Goal: Check status: Check status

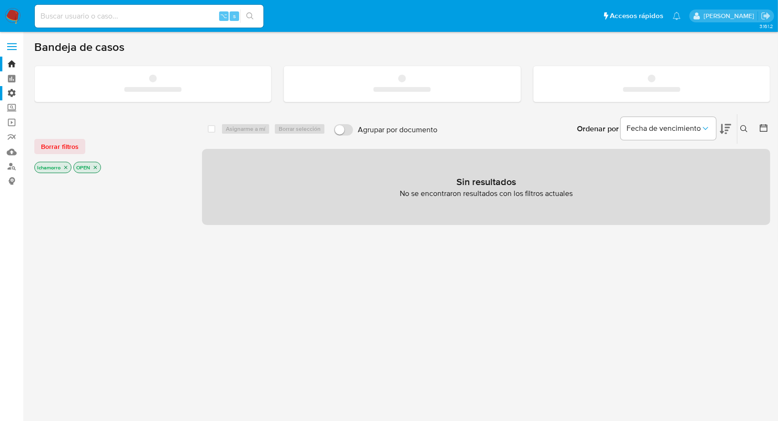
click at [10, 96] on label "Administración" at bounding box center [56, 93] width 113 height 15
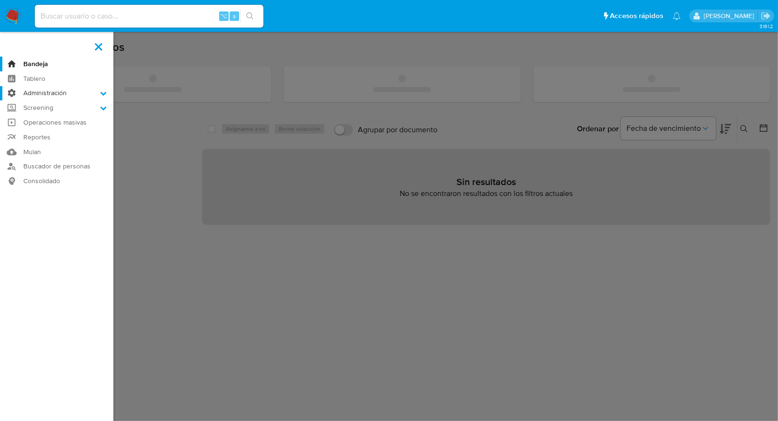
click at [0, 0] on input "Administración" at bounding box center [0, 0] width 0 height 0
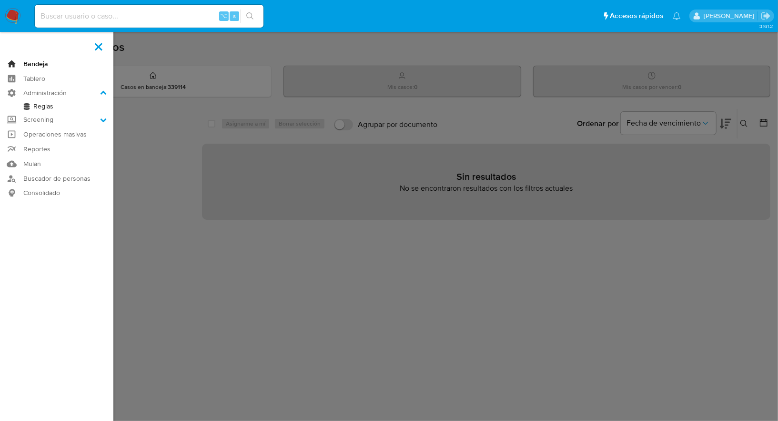
click at [24, 66] on link "Bandeja" at bounding box center [56, 64] width 113 height 15
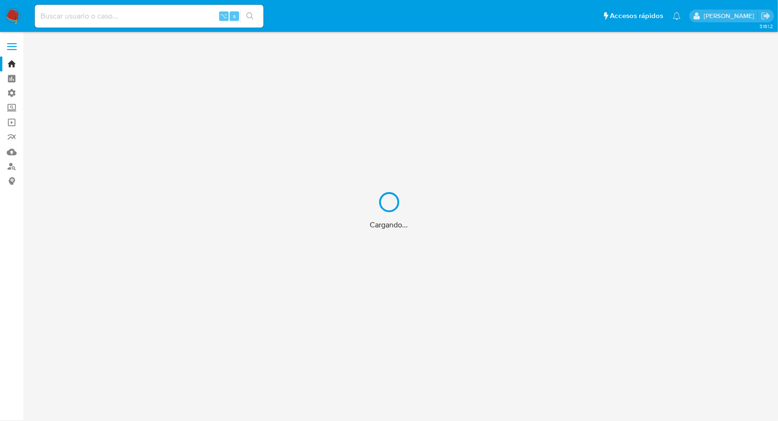
click at [131, 19] on div "Cargando..." at bounding box center [389, 210] width 778 height 421
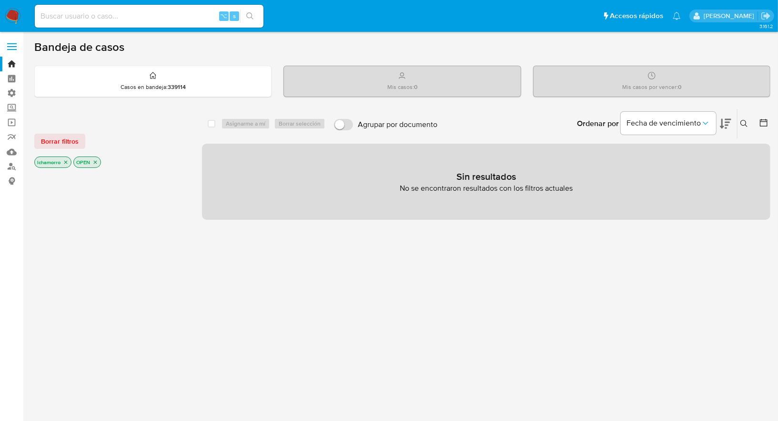
click at [120, 15] on input at bounding box center [149, 16] width 229 height 12
paste input "2186268279"
type input "2186268279"
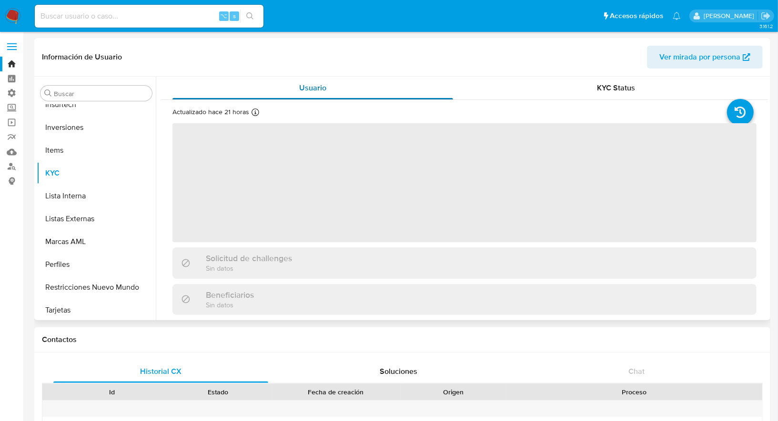
scroll to position [493, 0]
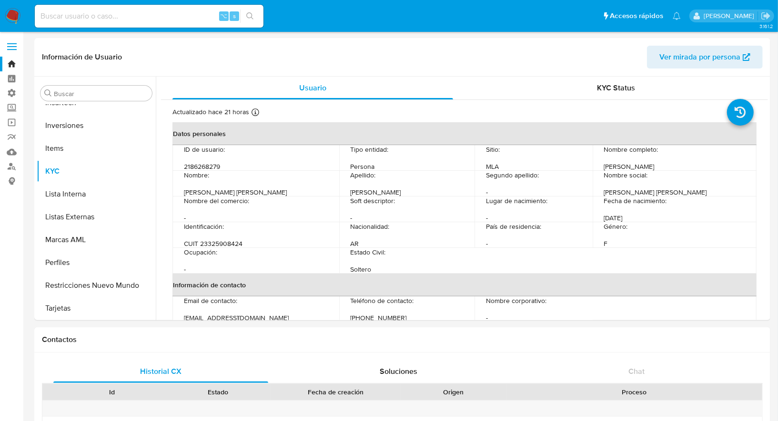
select select "10"
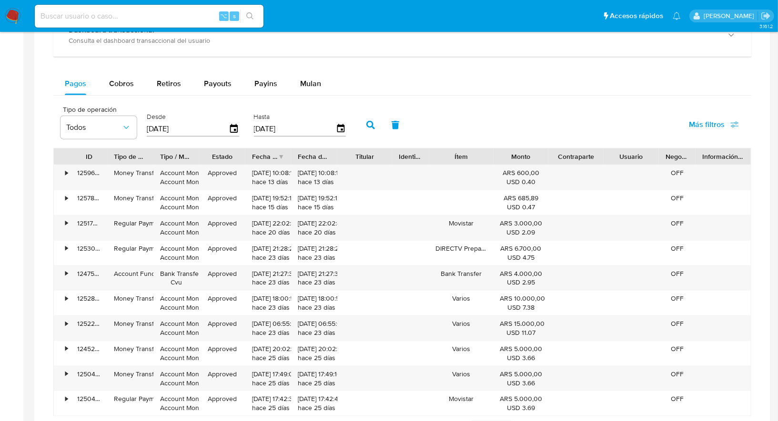
scroll to position [603, 0]
click at [230, 126] on icon "button" at bounding box center [234, 128] width 17 height 17
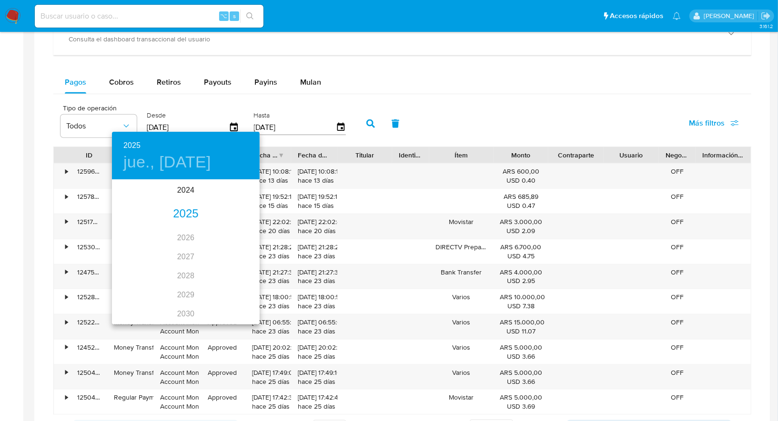
click at [193, 219] on div "2025" at bounding box center [186, 214] width 148 height 19
click at [229, 274] on div "sep." at bounding box center [234, 270] width 49 height 36
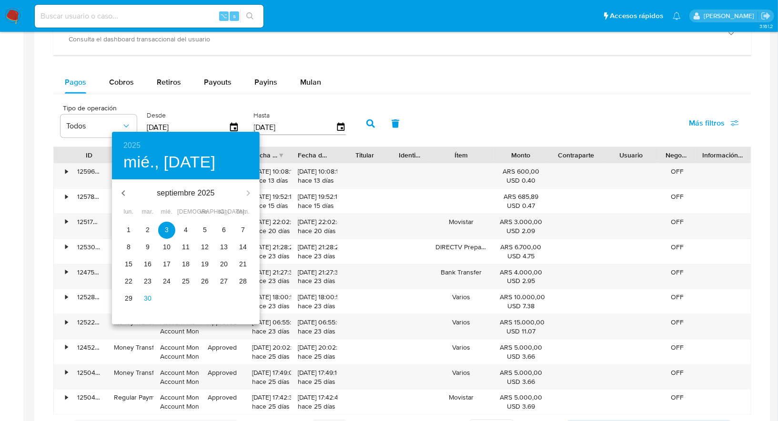
click at [130, 229] on span "1" at bounding box center [128, 230] width 17 height 10
type input "[DATE]"
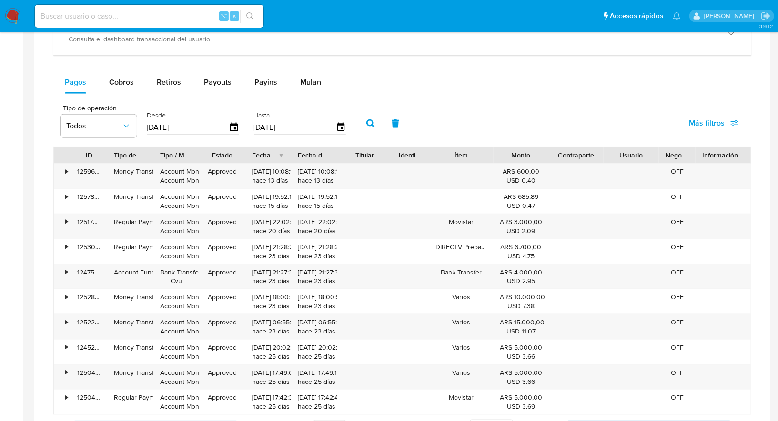
click at [366, 122] on icon "button" at bounding box center [370, 124] width 9 height 9
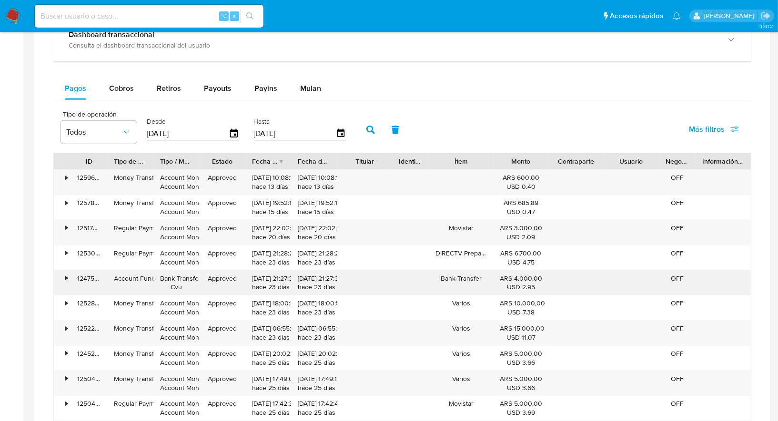
scroll to position [597, 0]
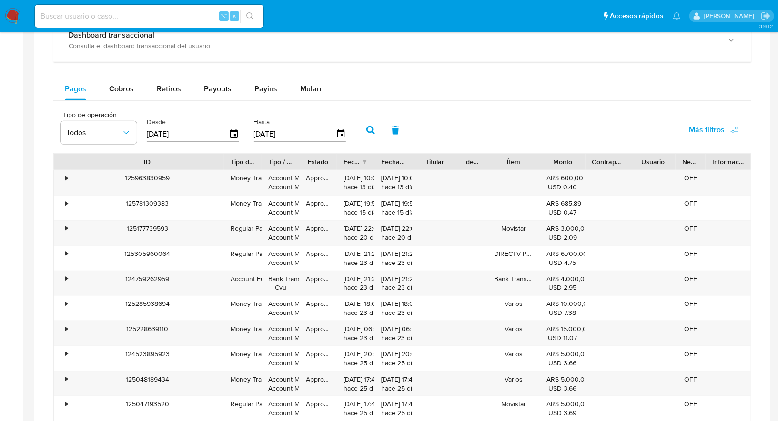
drag, startPoint x: 103, startPoint y: 163, endPoint x: 219, endPoint y: 163, distance: 116.7
click at [219, 163] on div at bounding box center [223, 162] width 17 height 16
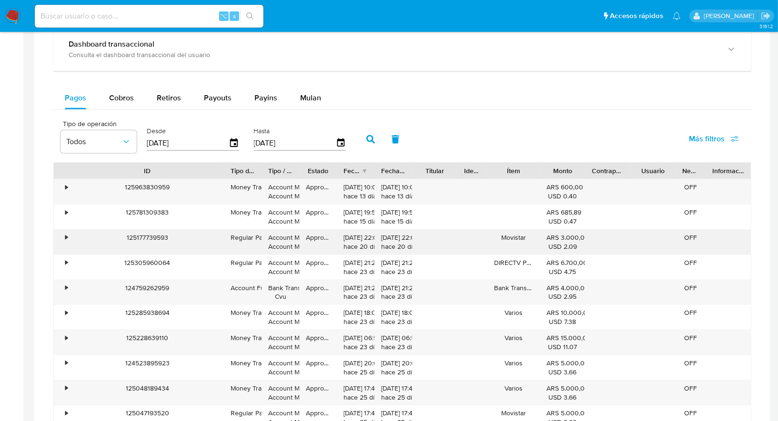
scroll to position [587, 0]
click at [65, 187] on div "•" at bounding box center [66, 188] width 2 height 9
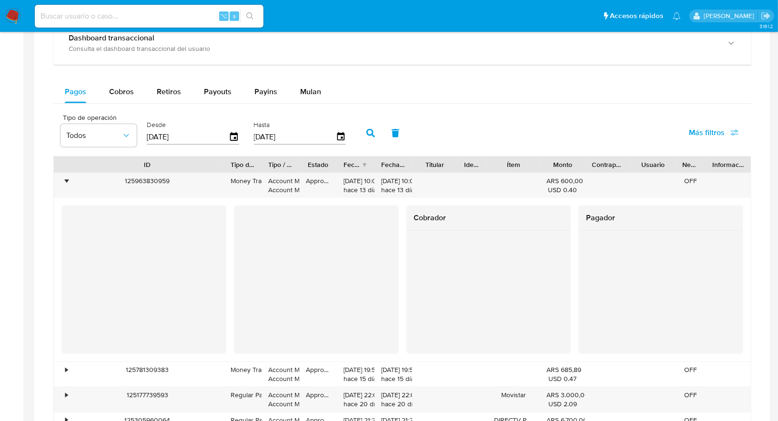
scroll to position [596, 0]
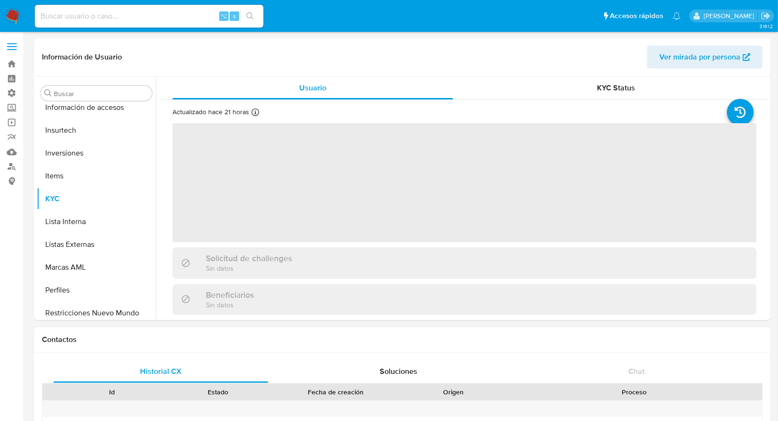
scroll to position [493, 0]
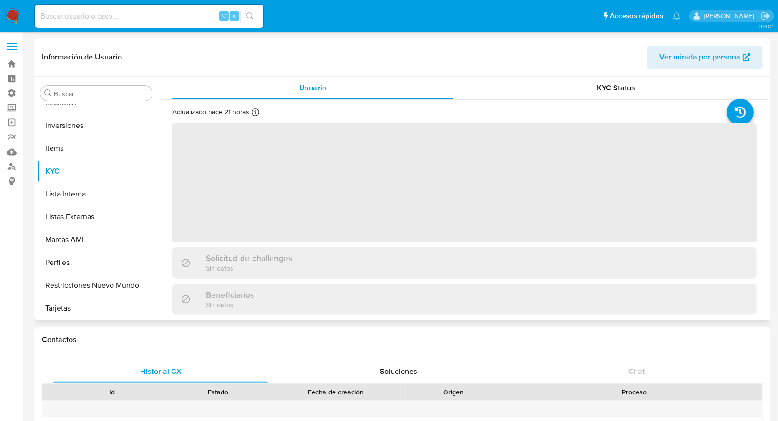
select select "10"
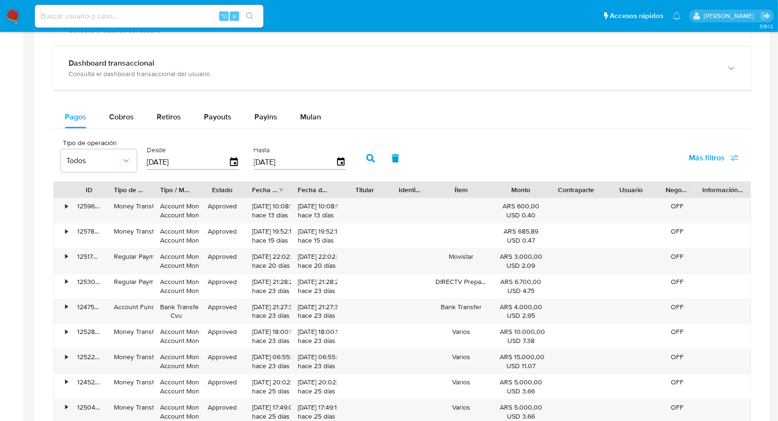
scroll to position [606, 0]
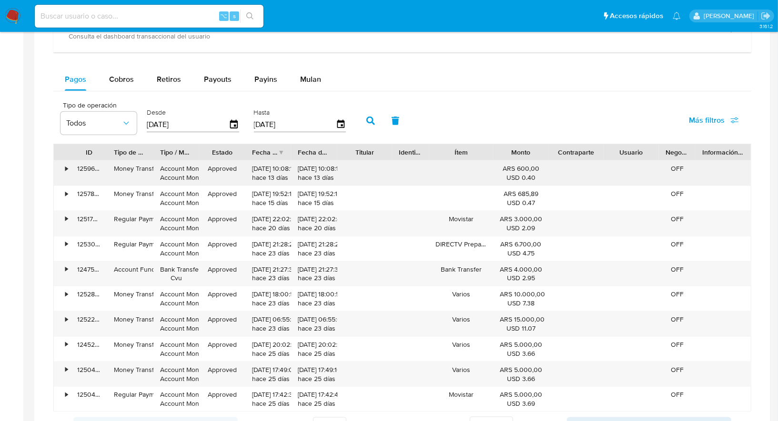
click at [66, 164] on div "•" at bounding box center [66, 168] width 2 height 9
